Goal: Browse casually: Explore the website without a specific task or goal

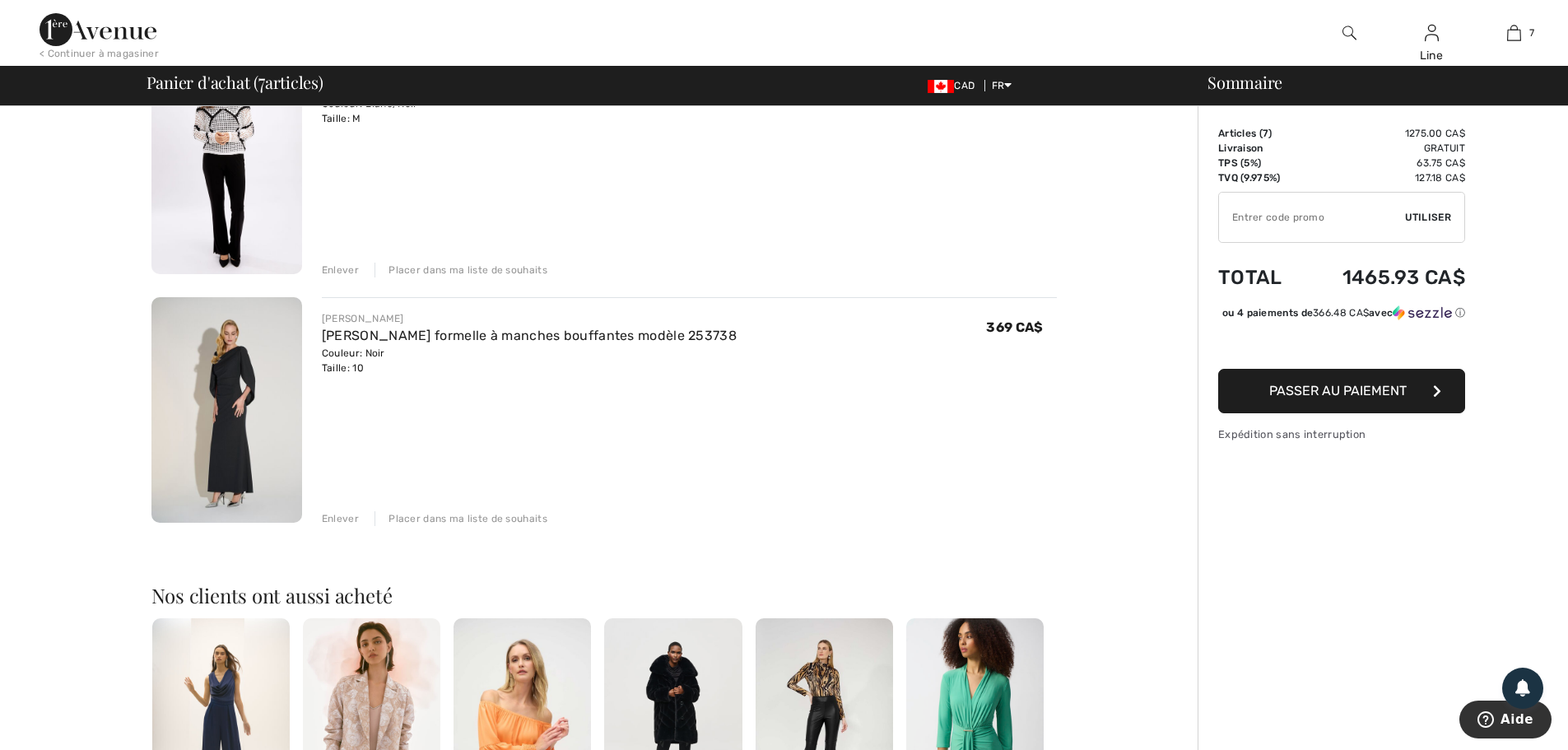
scroll to position [1481, 0]
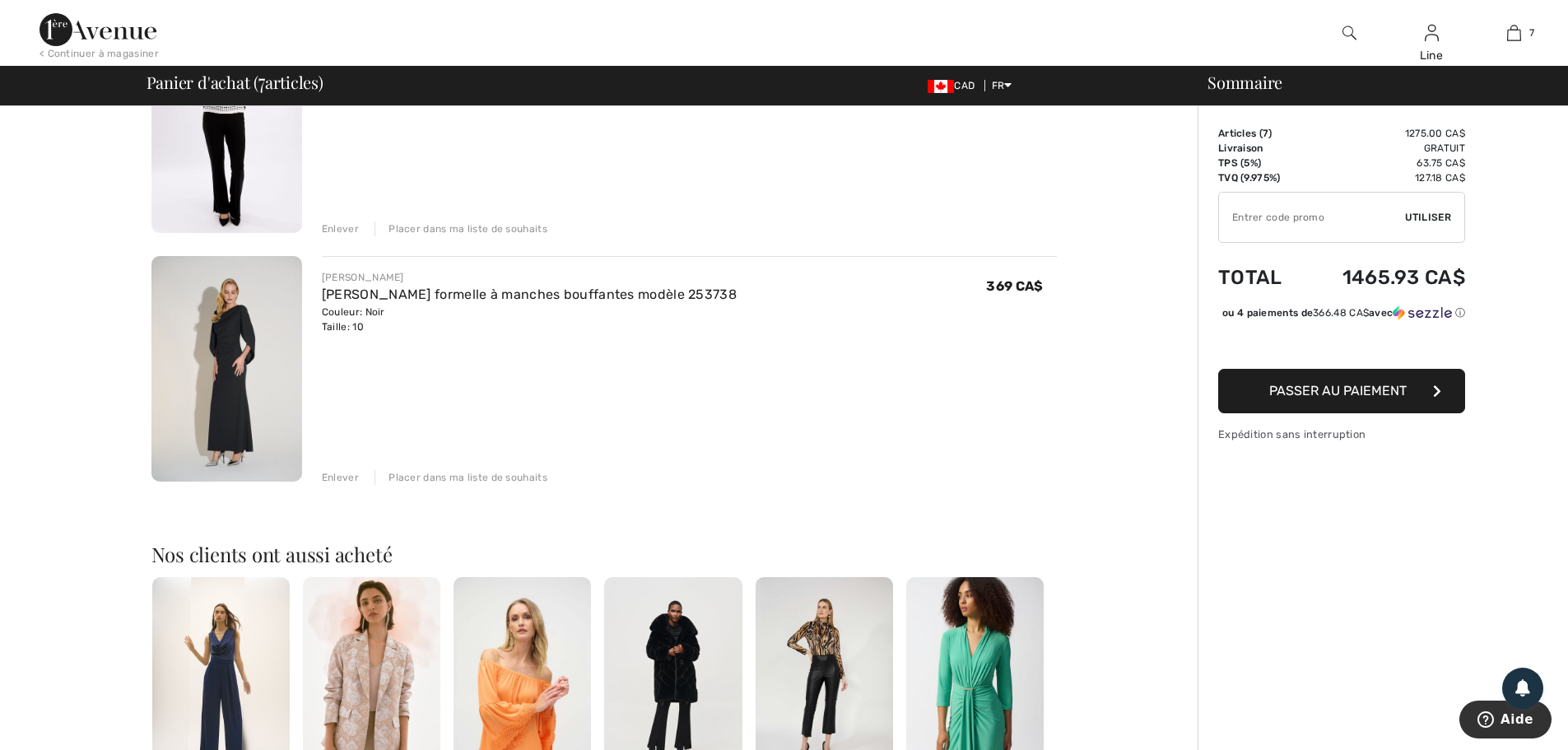
click at [430, 484] on div "Placer dans ma liste de souhaits" at bounding box center [460, 478] width 172 height 15
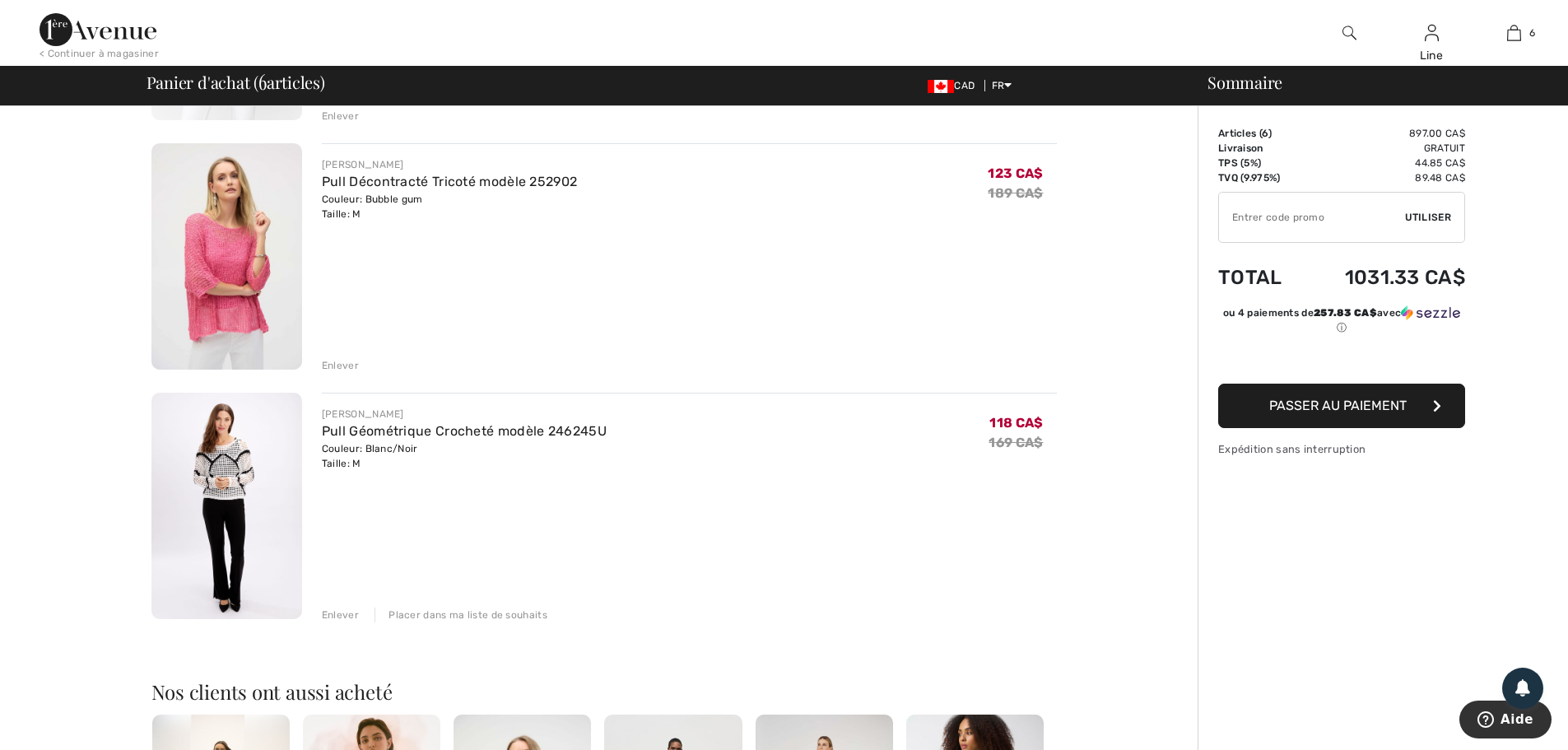
scroll to position [1069, 0]
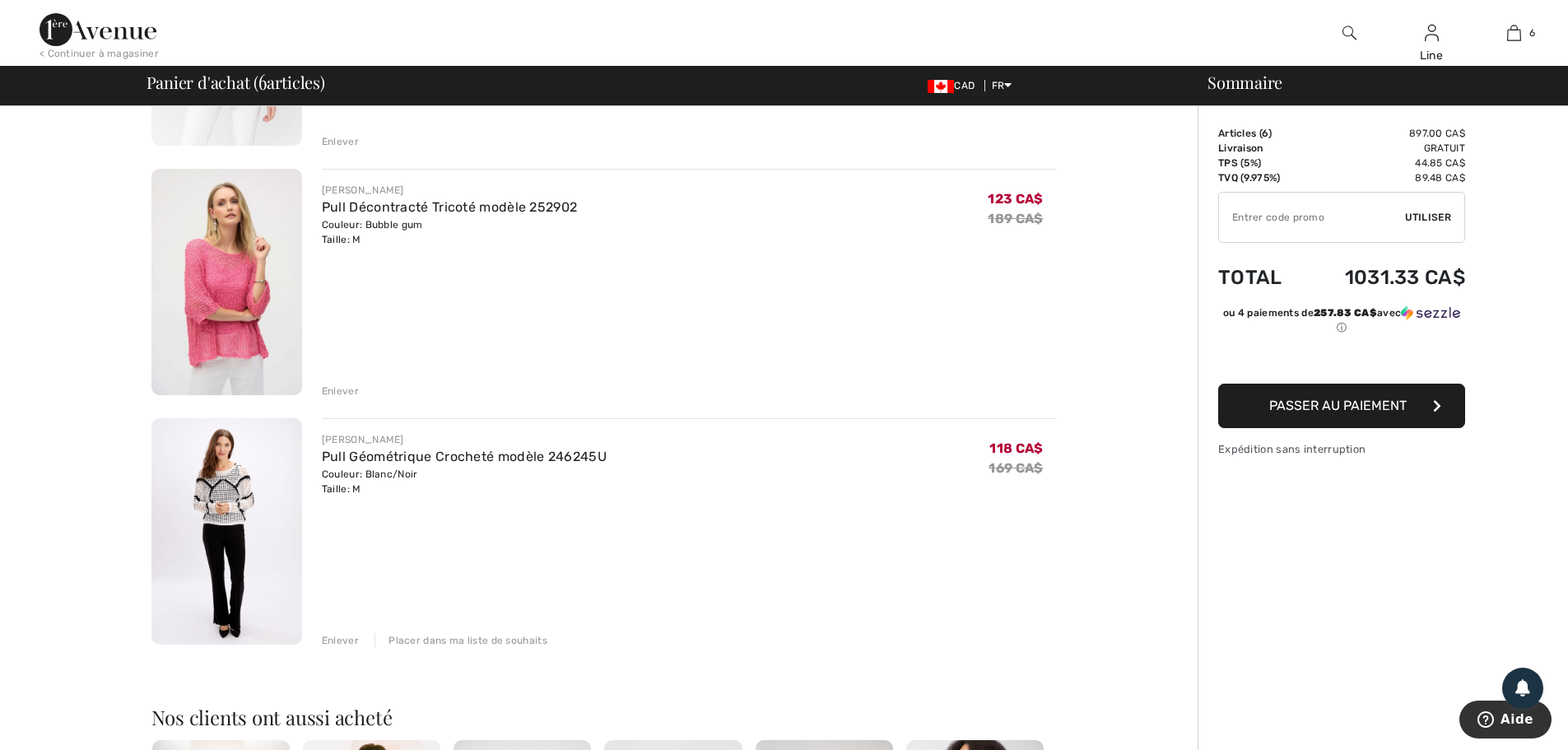
click at [241, 269] on img at bounding box center [227, 282] width 151 height 226
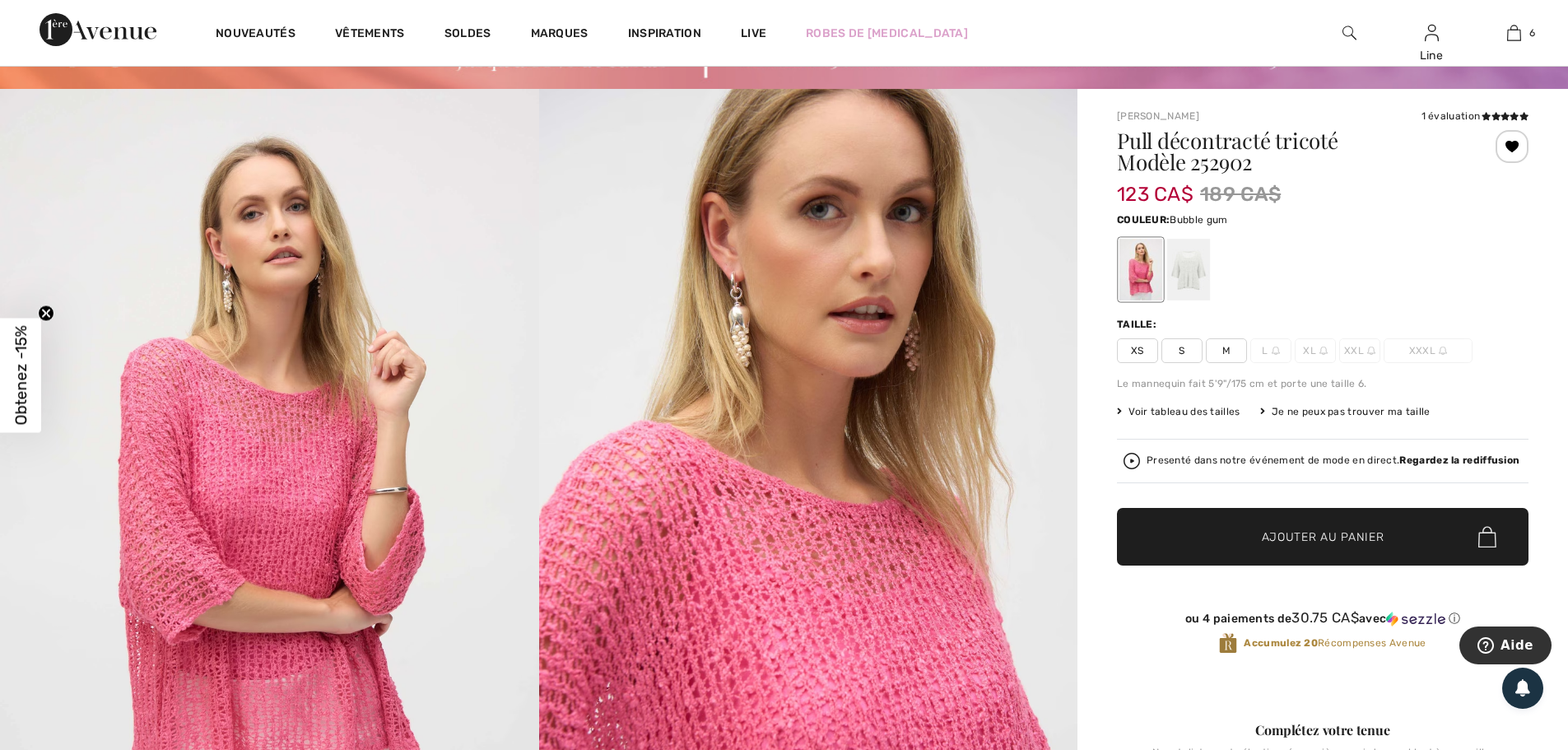
scroll to position [82, 0]
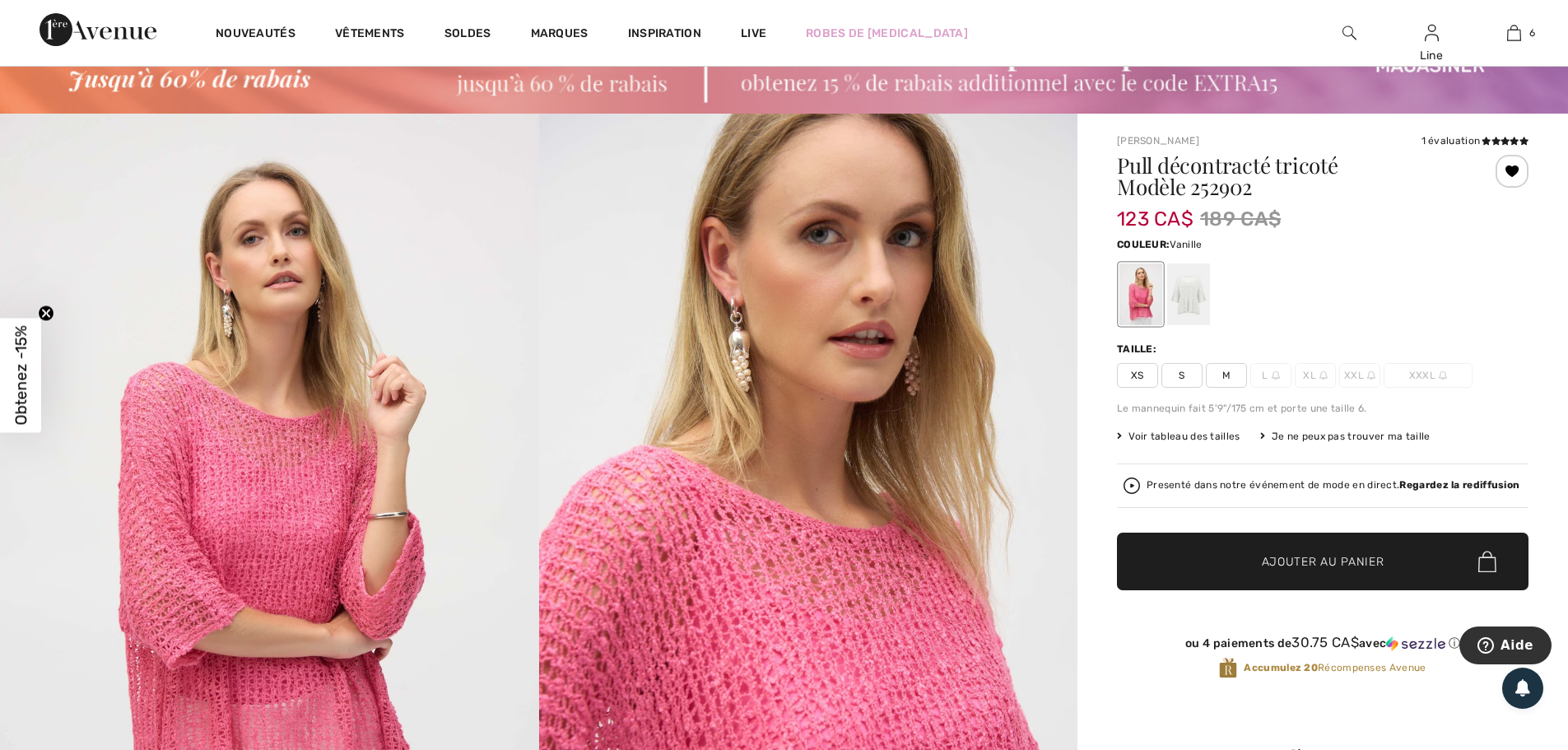
click at [1201, 311] on div at bounding box center [1187, 294] width 42 height 62
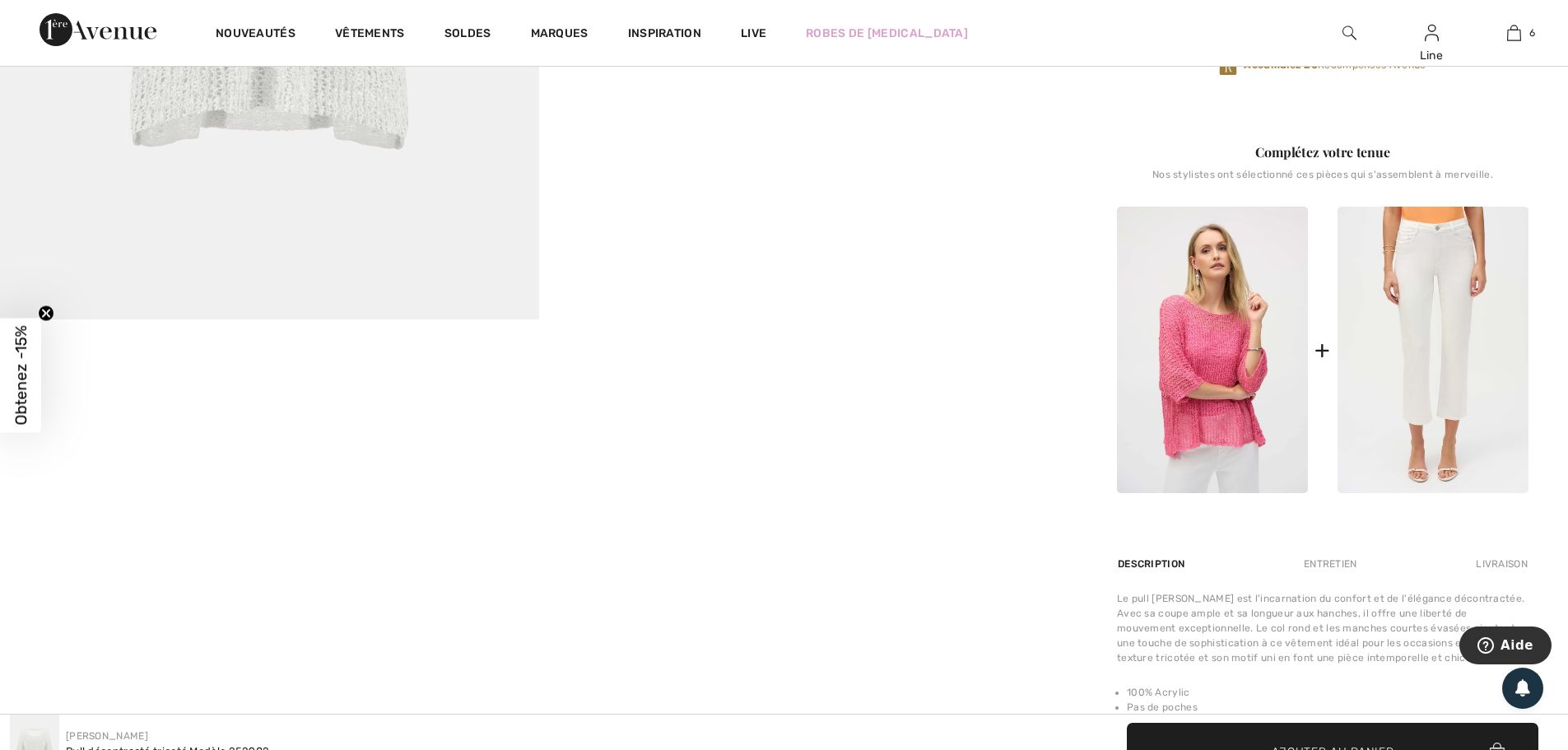
scroll to position [659, 0]
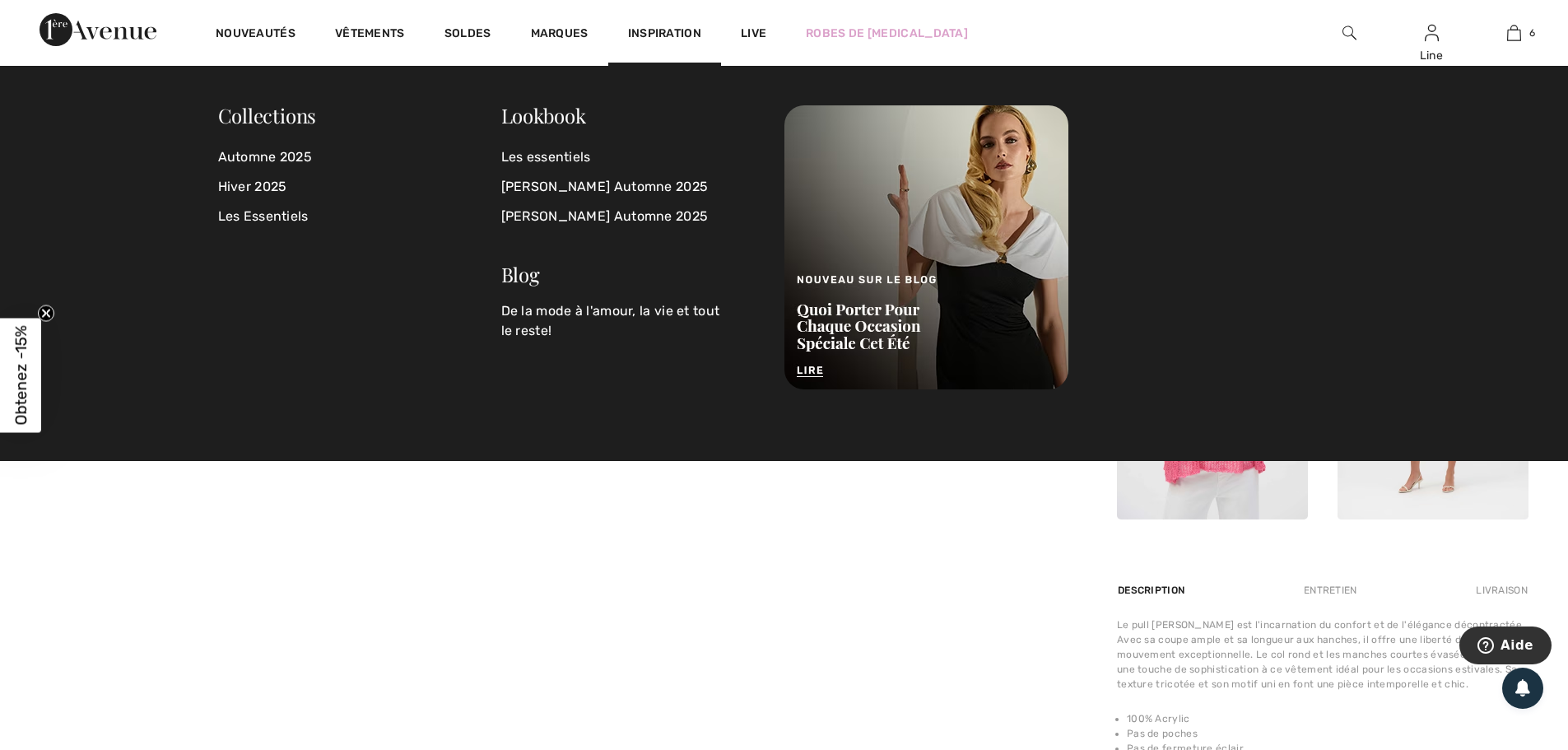
click at [701, 34] on span "Inspiration" at bounding box center [664, 35] width 74 height 17
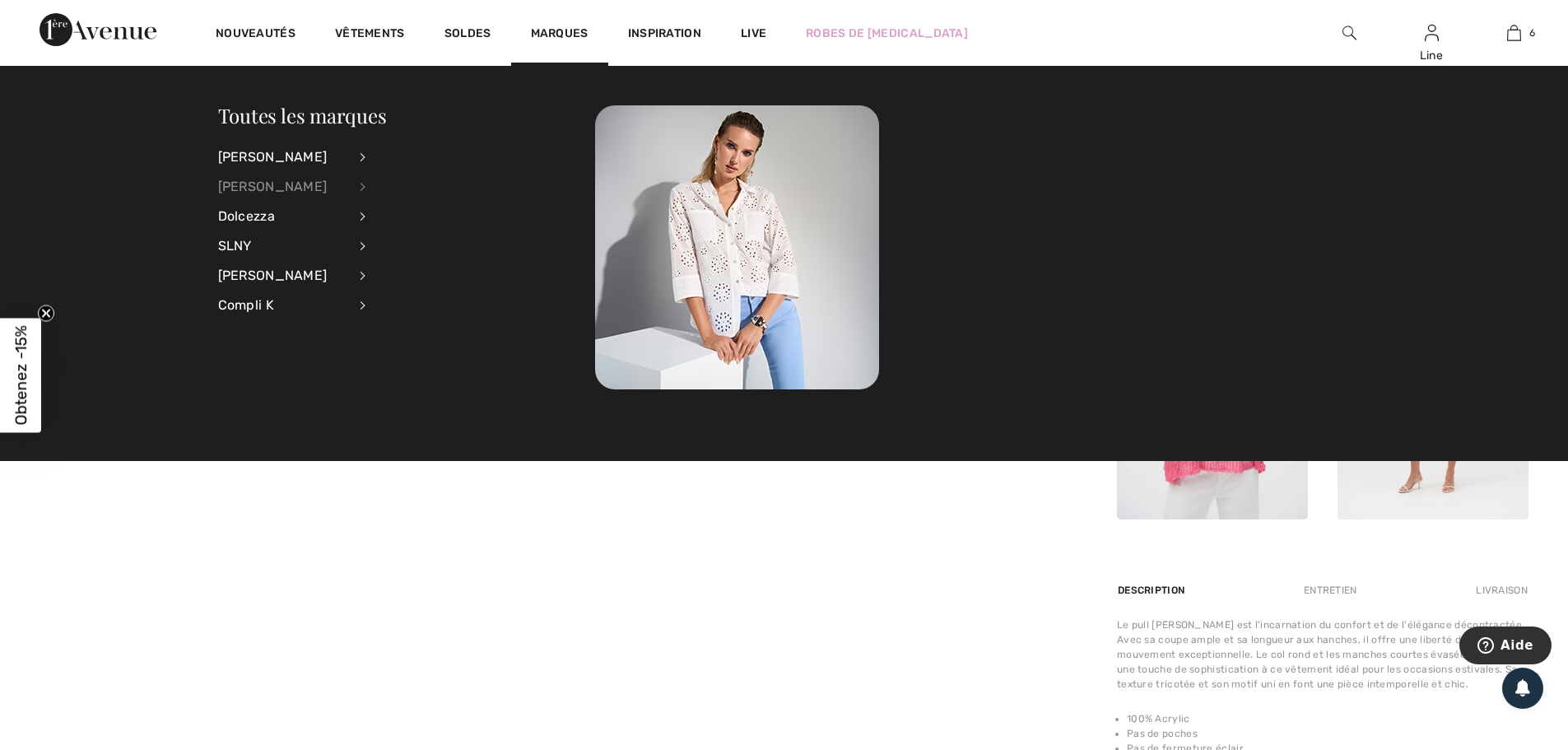
click at [255, 186] on div "[PERSON_NAME]" at bounding box center [282, 187] width 129 height 29
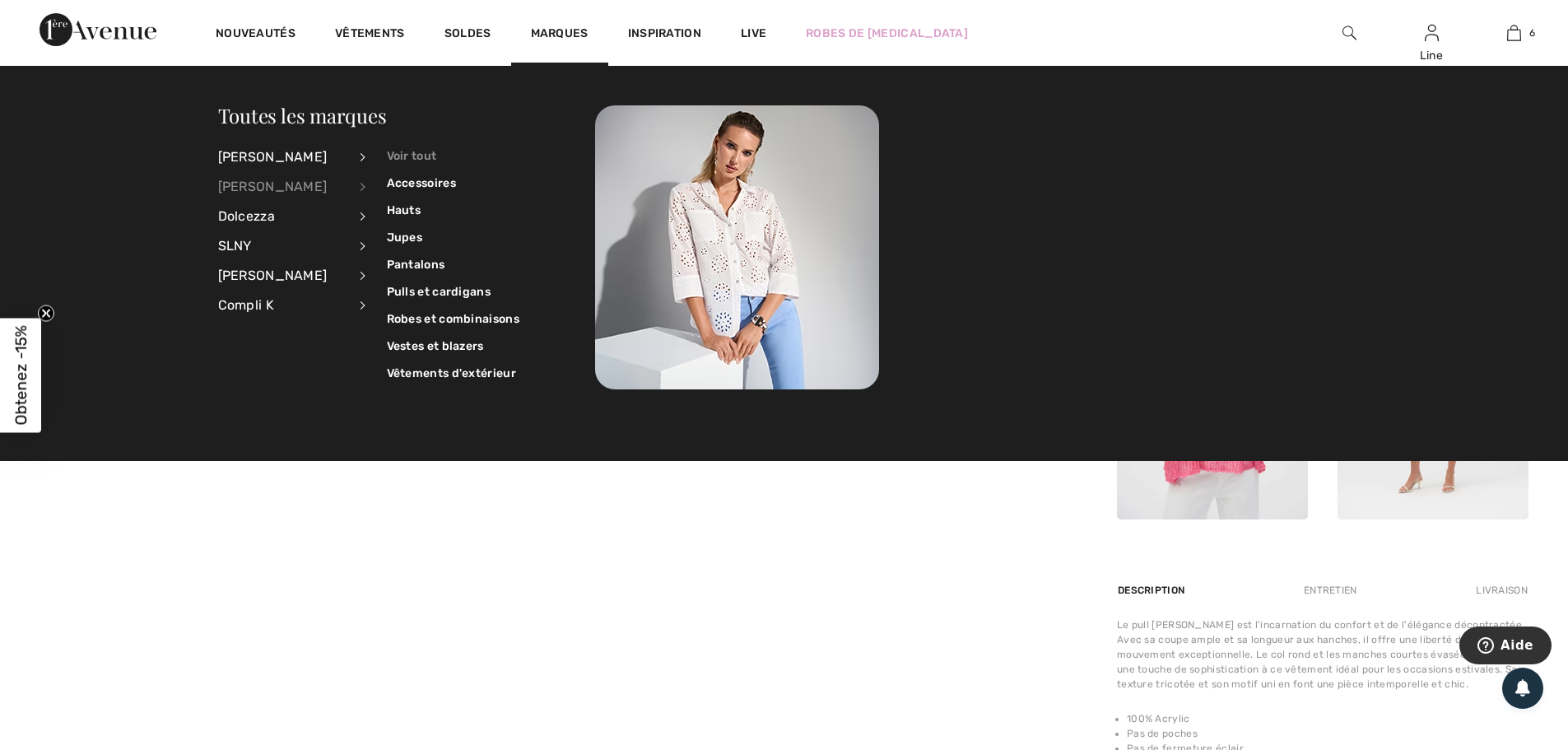
click at [427, 161] on link "Voir tout" at bounding box center [452, 155] width 133 height 27
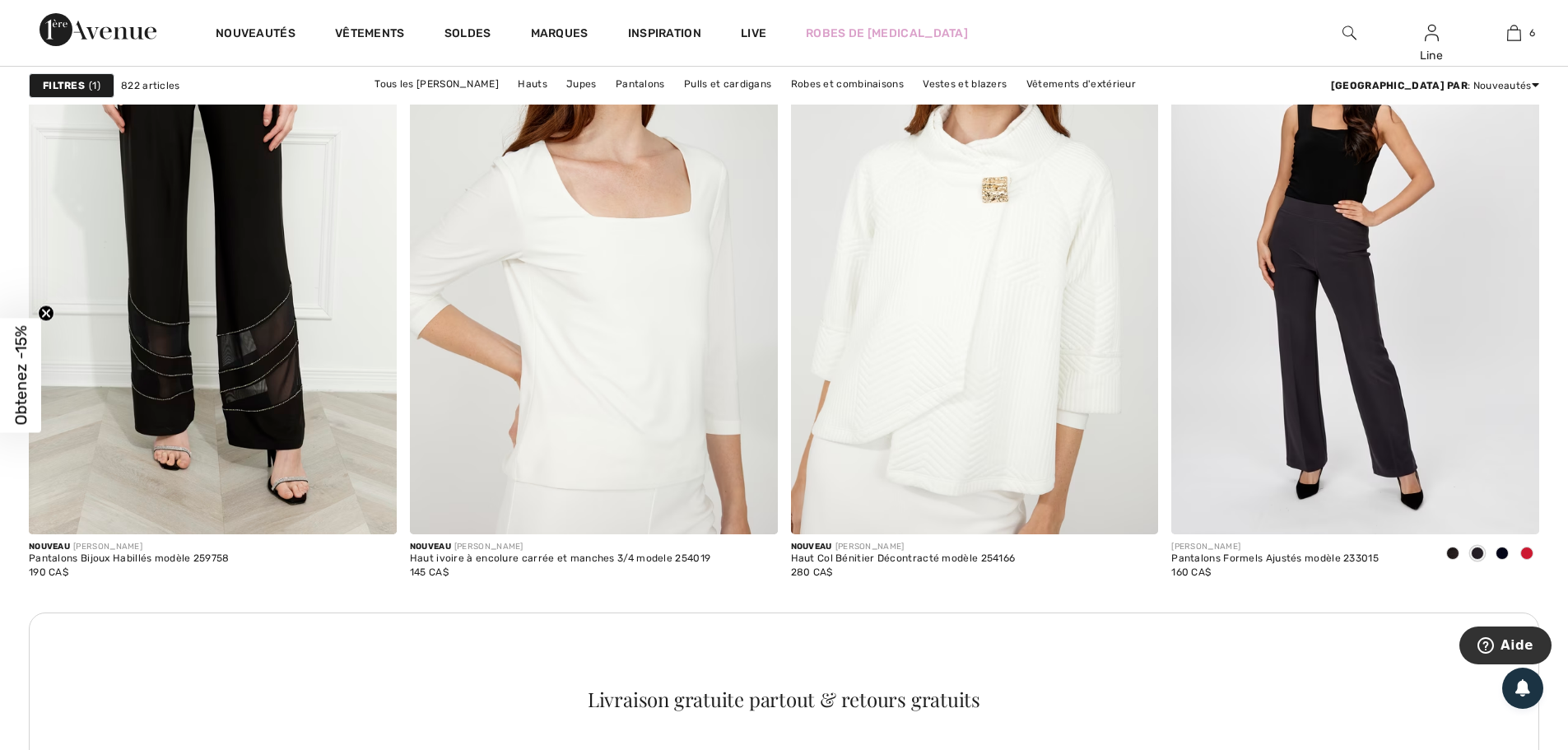
scroll to position [2715, 0]
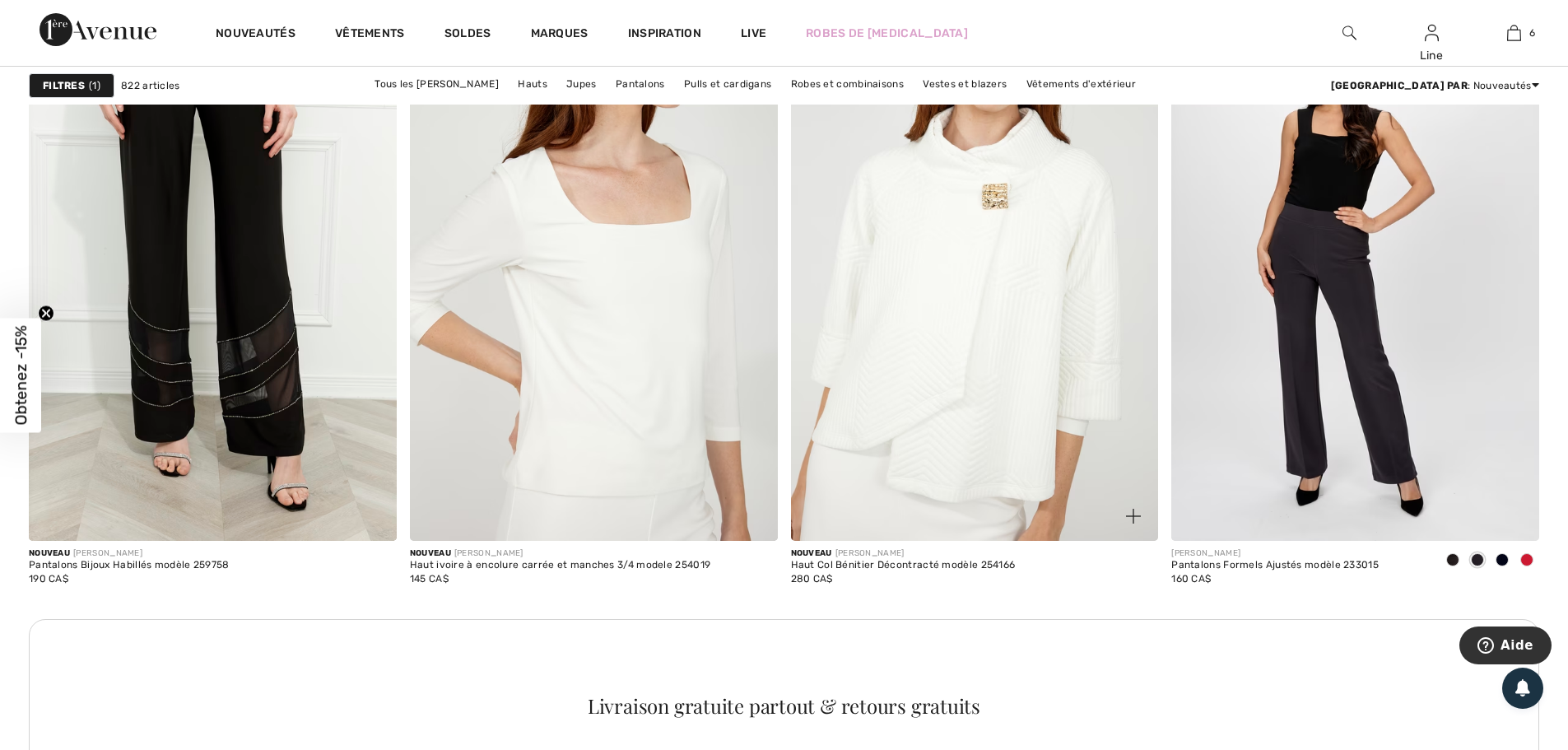
click at [1128, 523] on img at bounding box center [1134, 516] width 15 height 15
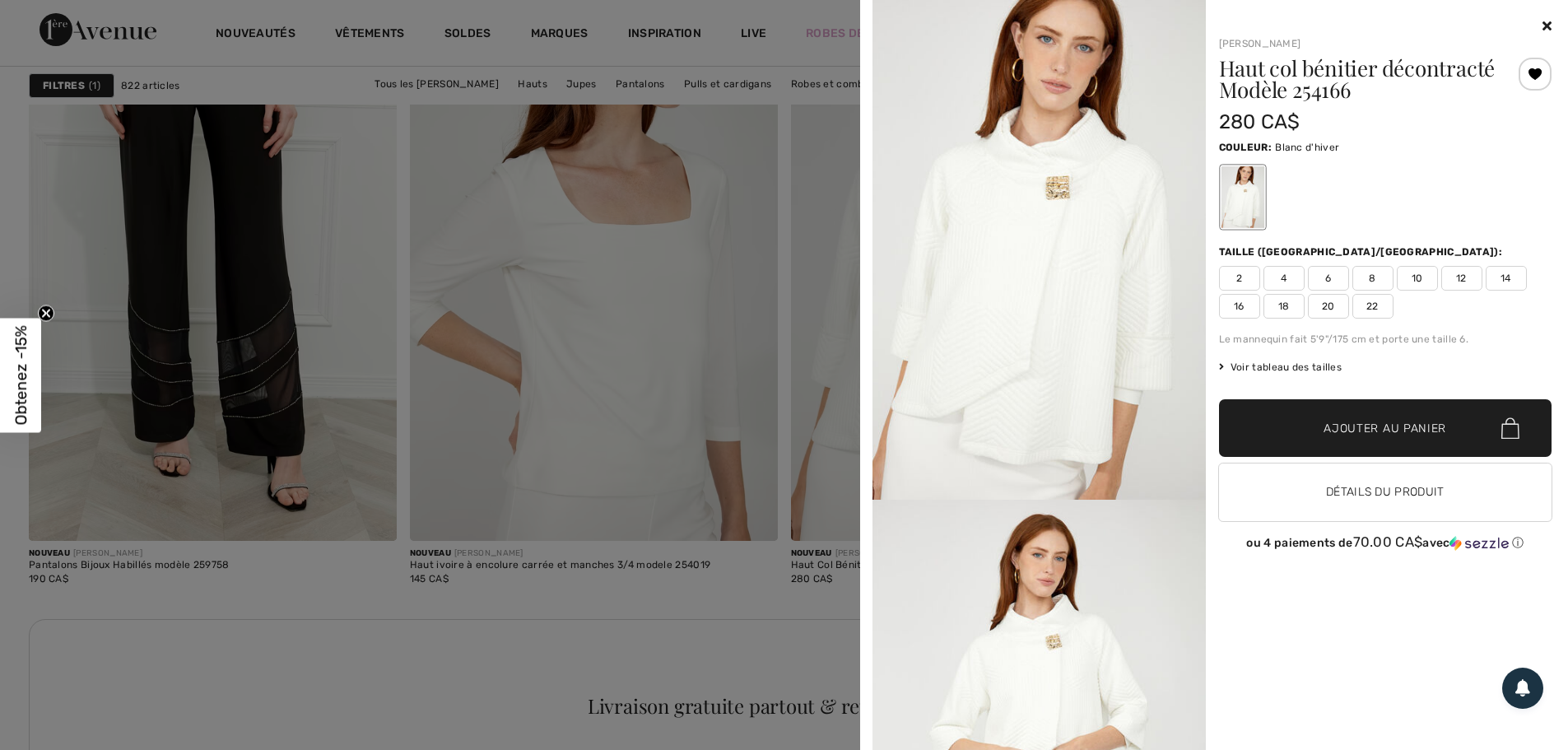
click at [1544, 22] on icon at bounding box center [1547, 25] width 9 height 13
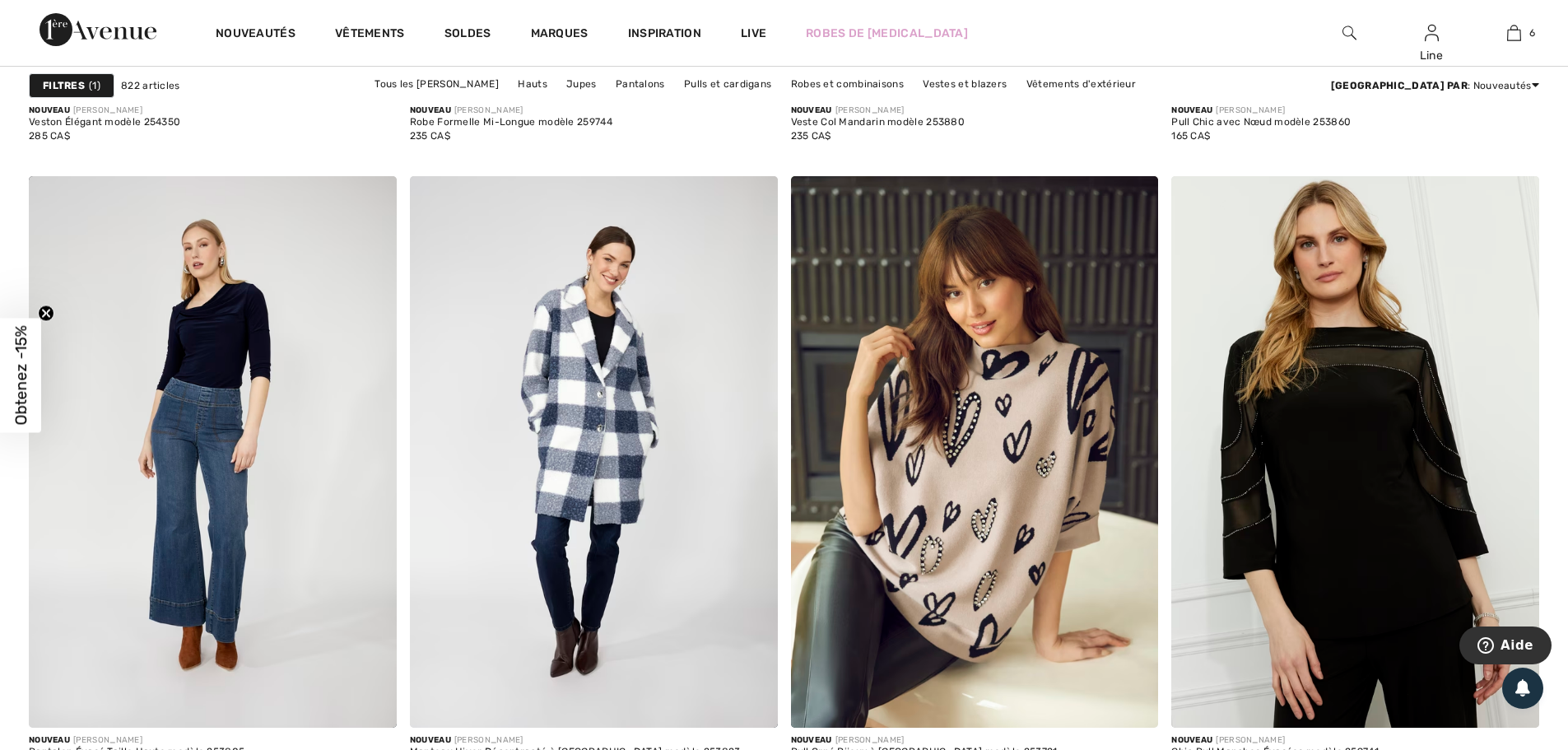
scroll to position [9710, 0]
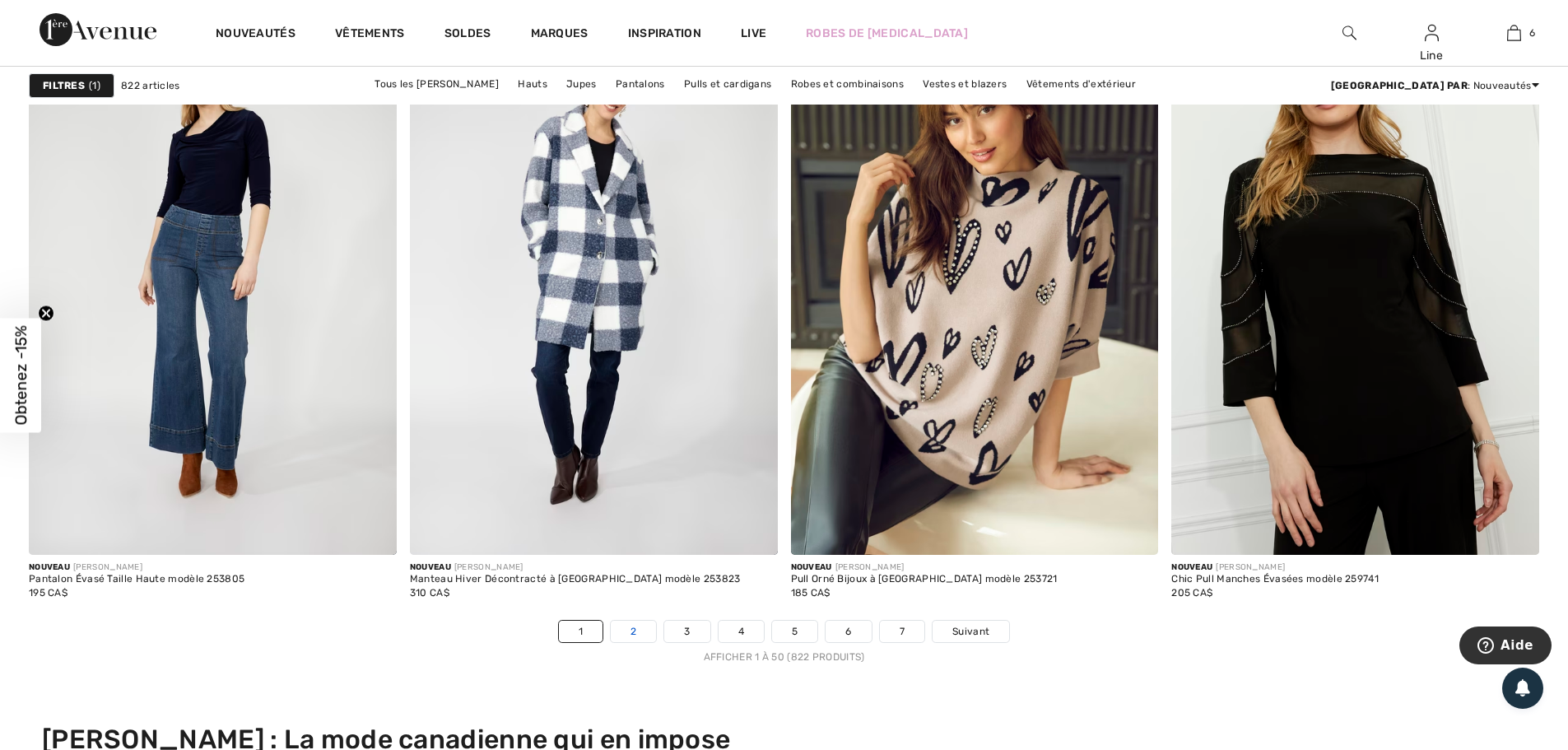
click at [611, 642] on link "2" at bounding box center [633, 631] width 45 height 22
